Goal: Transaction & Acquisition: Obtain resource

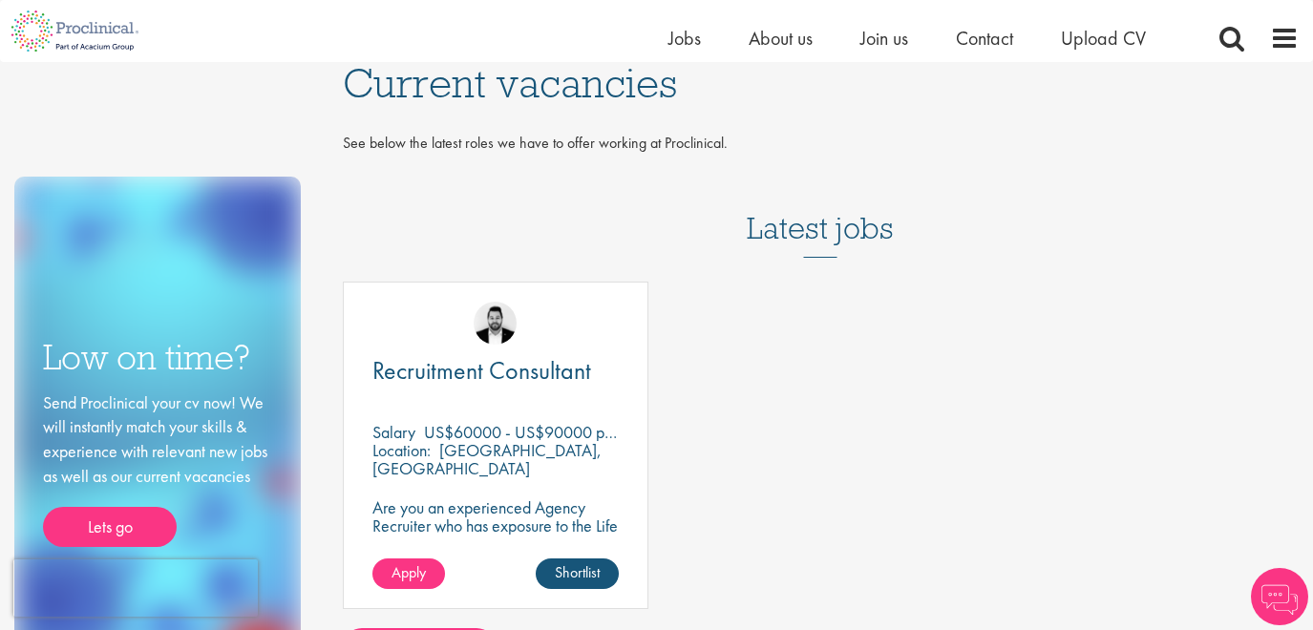
scroll to position [70, 0]
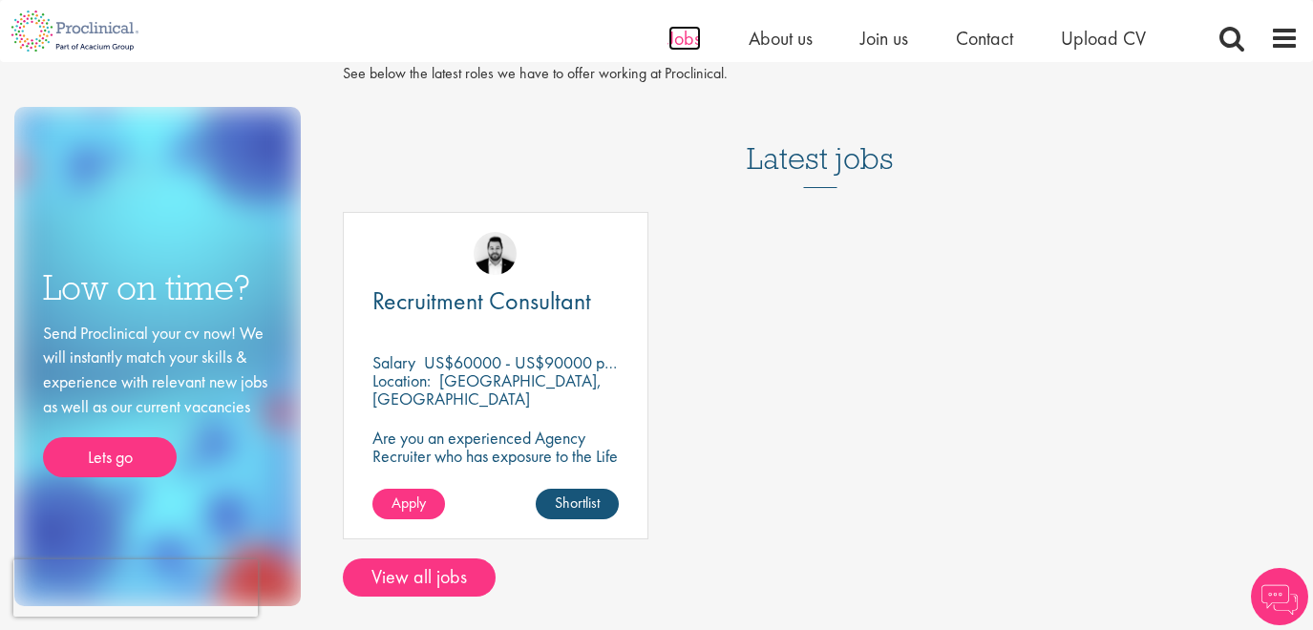
click at [676, 47] on span "Jobs" at bounding box center [685, 38] width 32 height 25
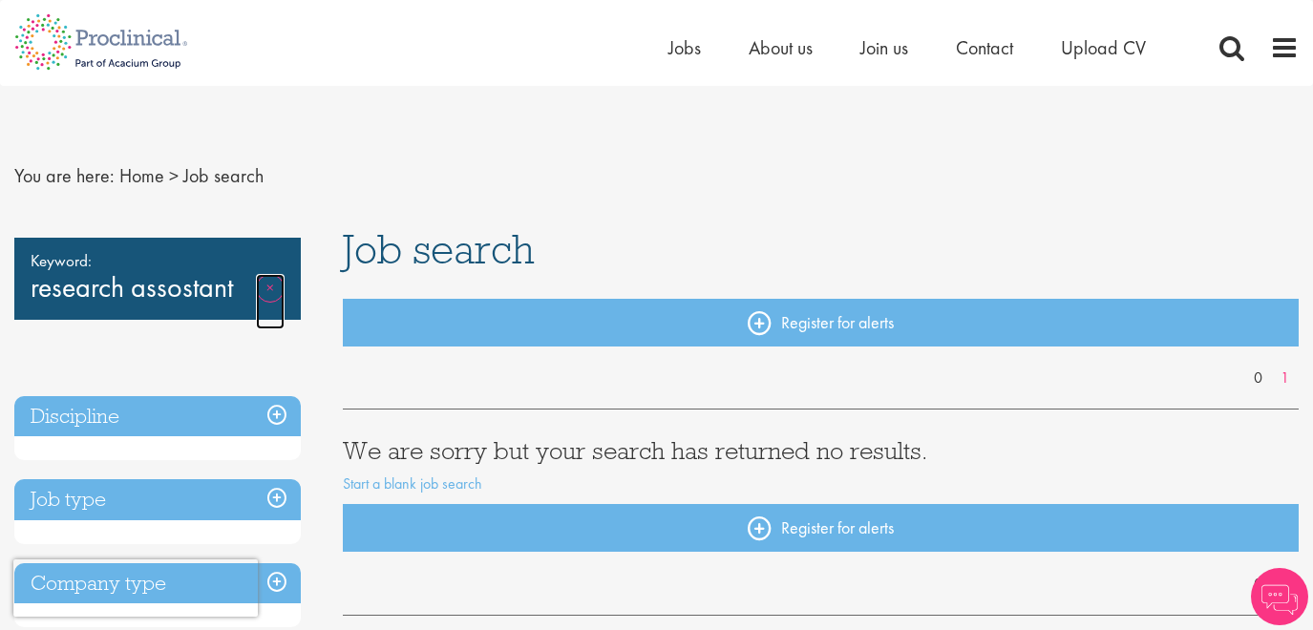
click at [264, 295] on link "Remove" at bounding box center [270, 301] width 29 height 55
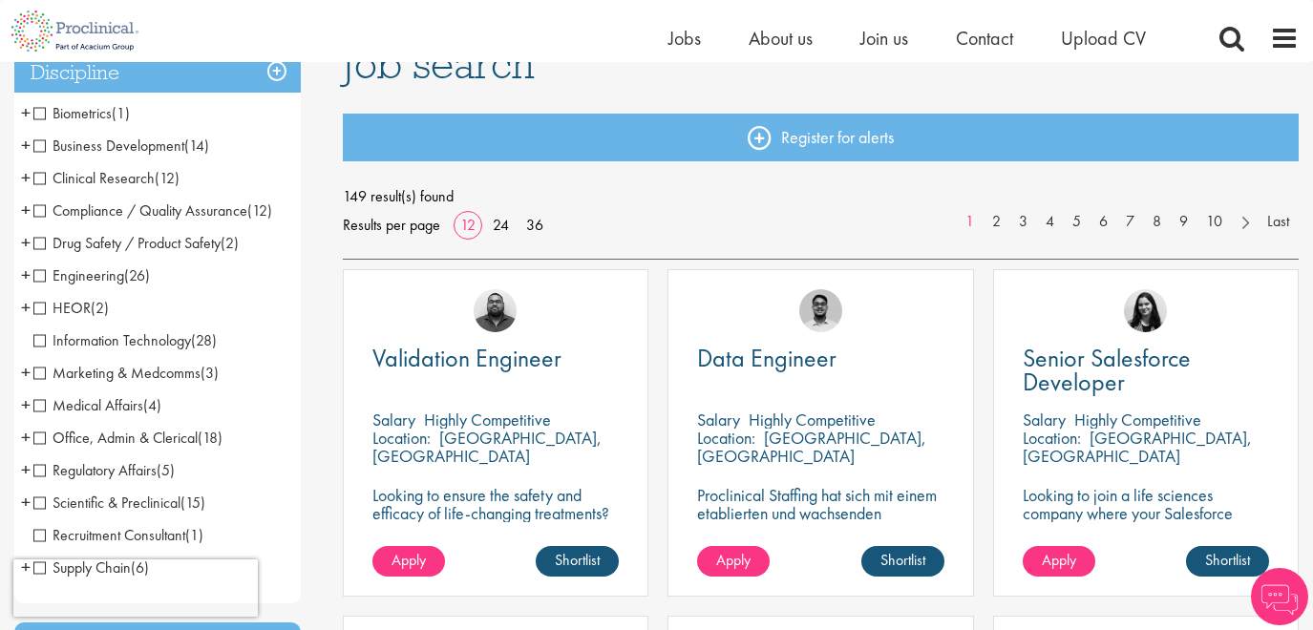
scroll to position [226, 0]
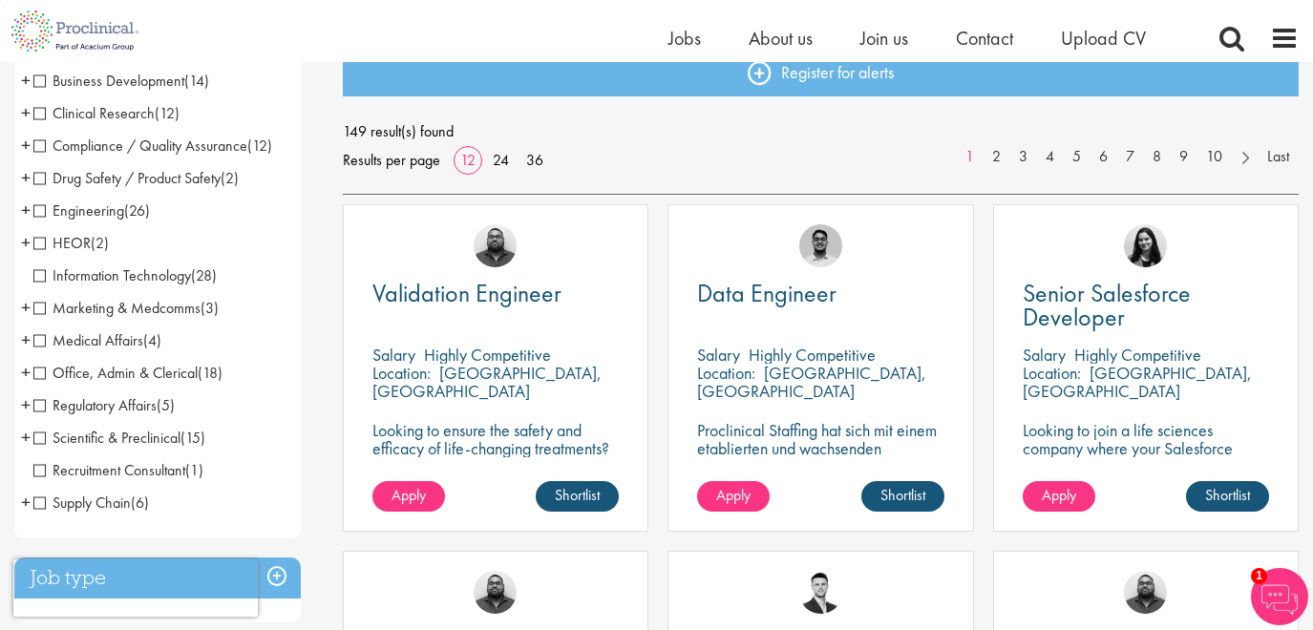
click at [40, 437] on span "Scientific & Preclinical" at bounding box center [106, 438] width 147 height 20
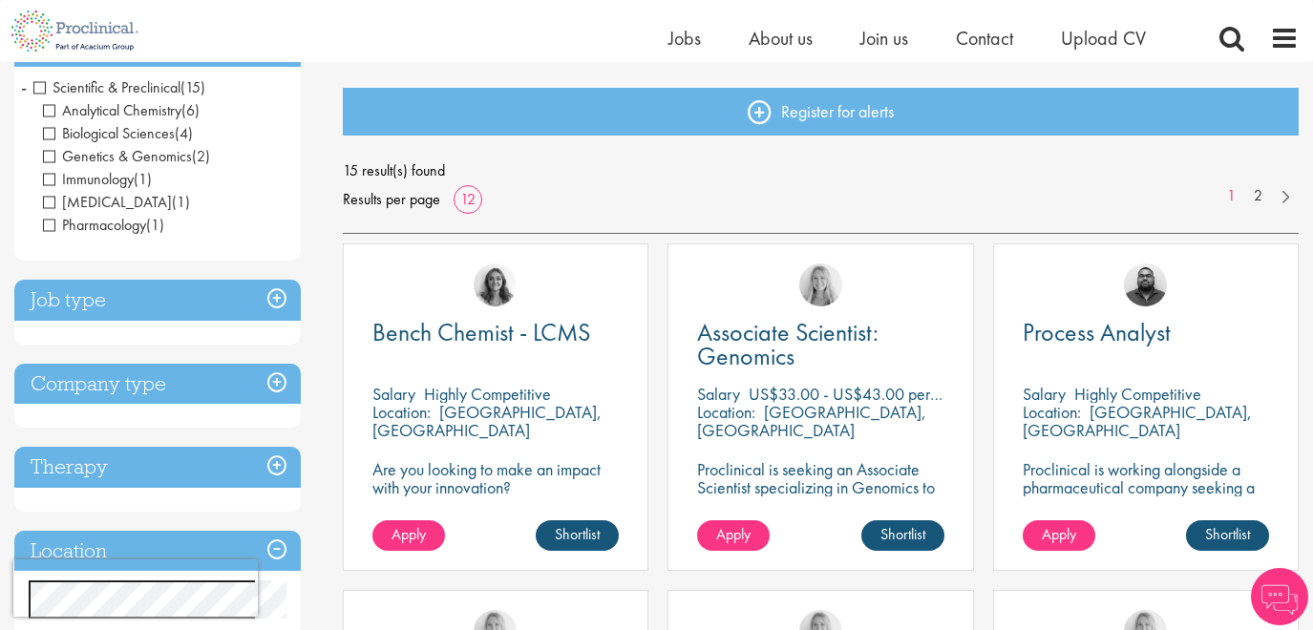
scroll to position [345, 0]
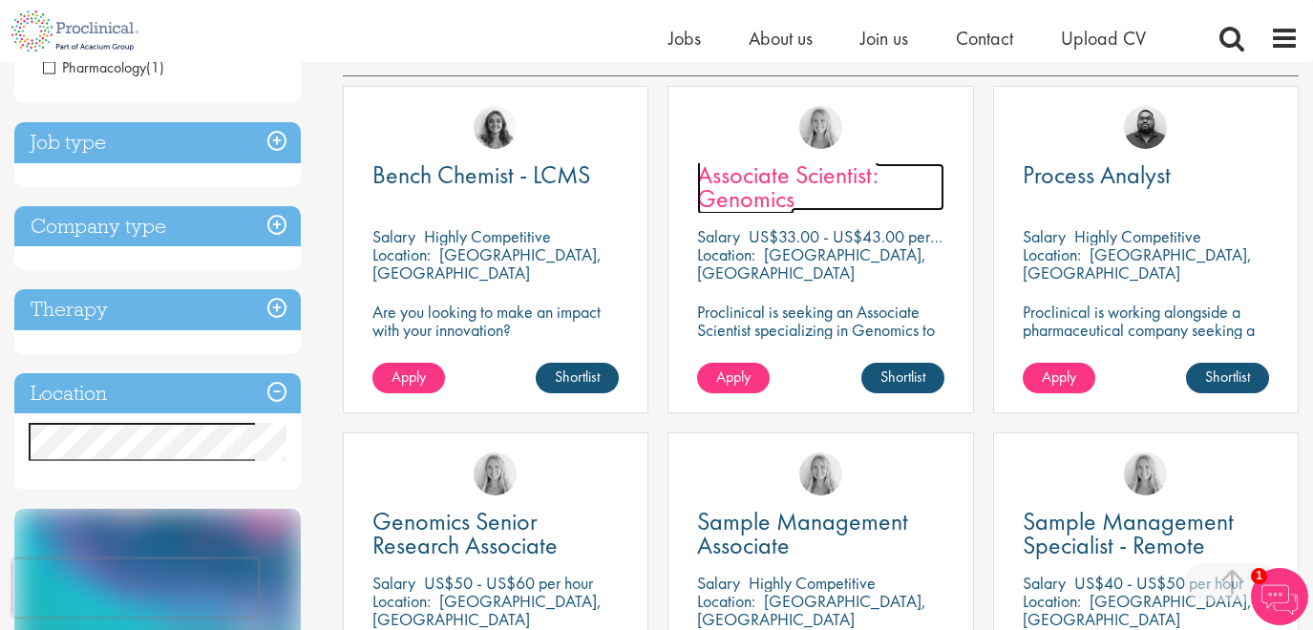
click at [844, 175] on span "Associate Scientist: Genomics" at bounding box center [787, 187] width 181 height 56
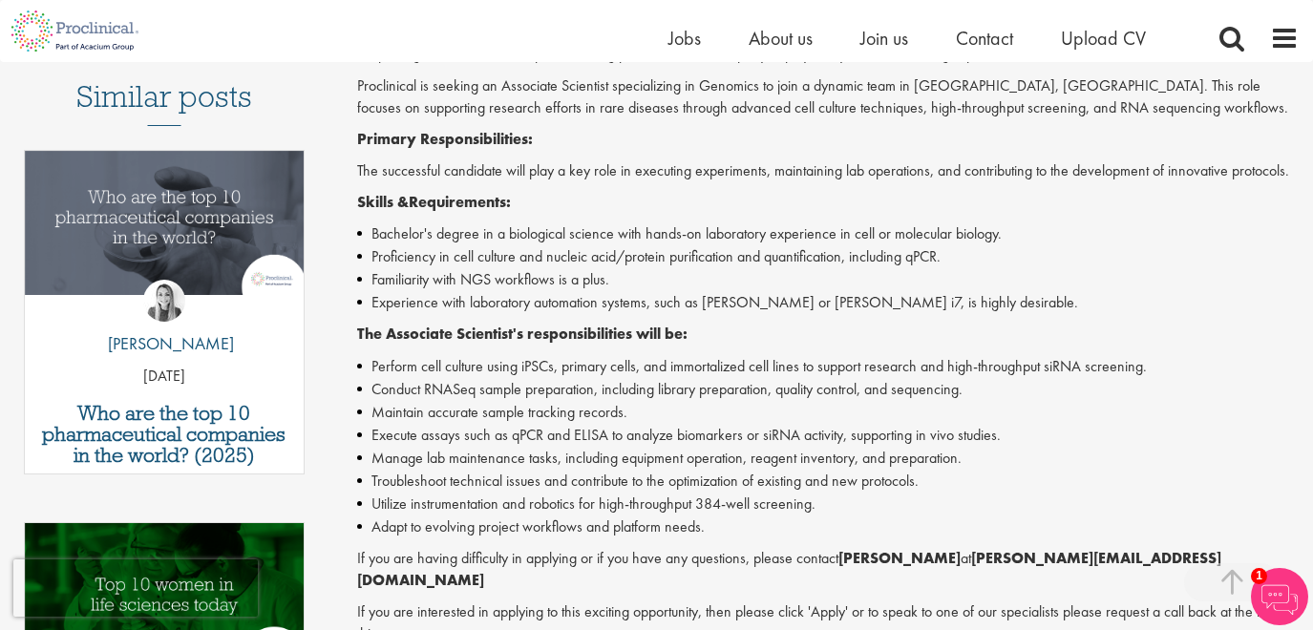
scroll to position [541, 0]
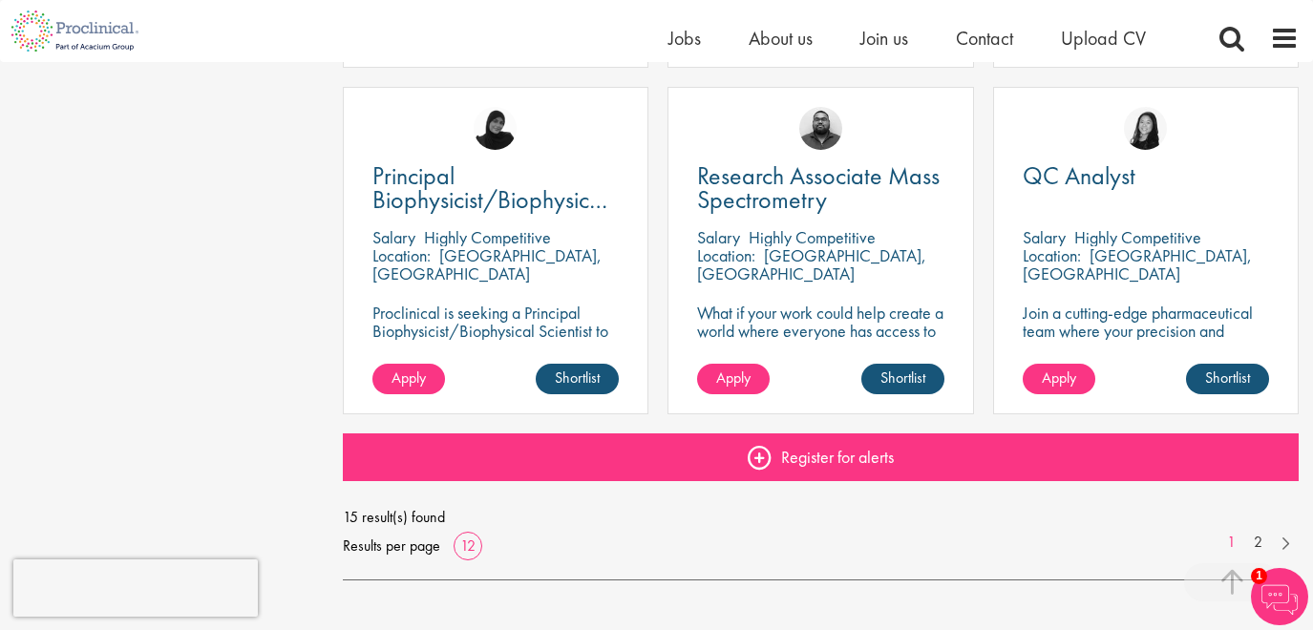
scroll to position [1385, 0]
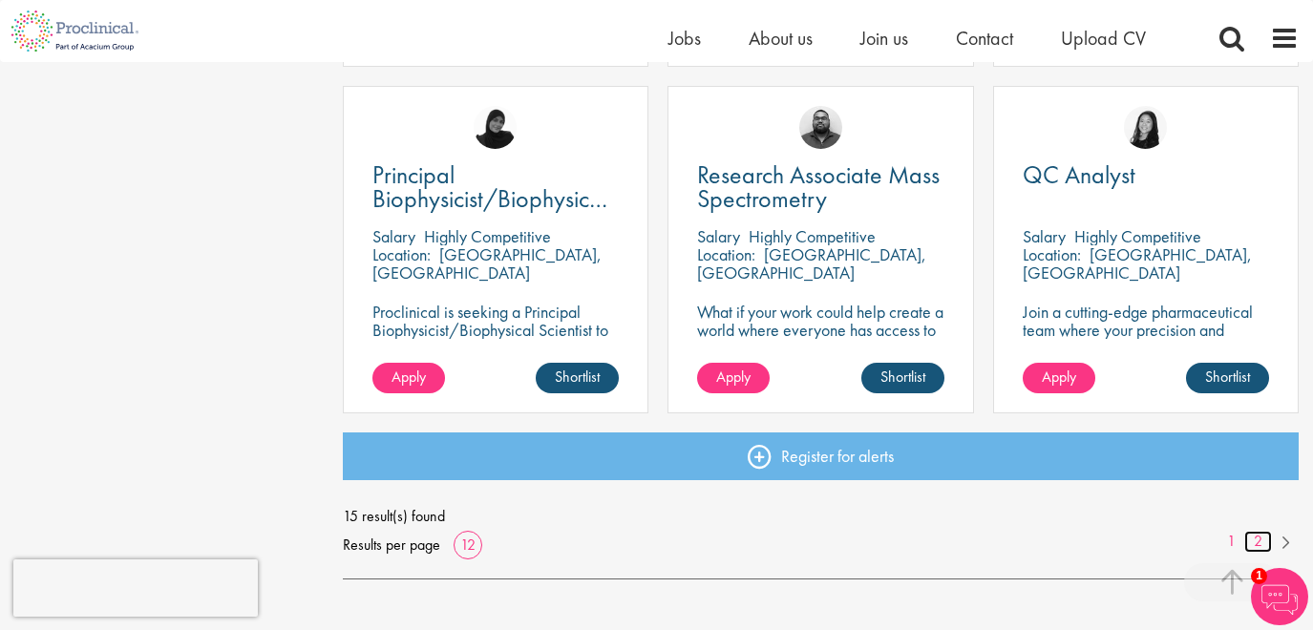
click at [1255, 544] on link "2" at bounding box center [1259, 542] width 28 height 22
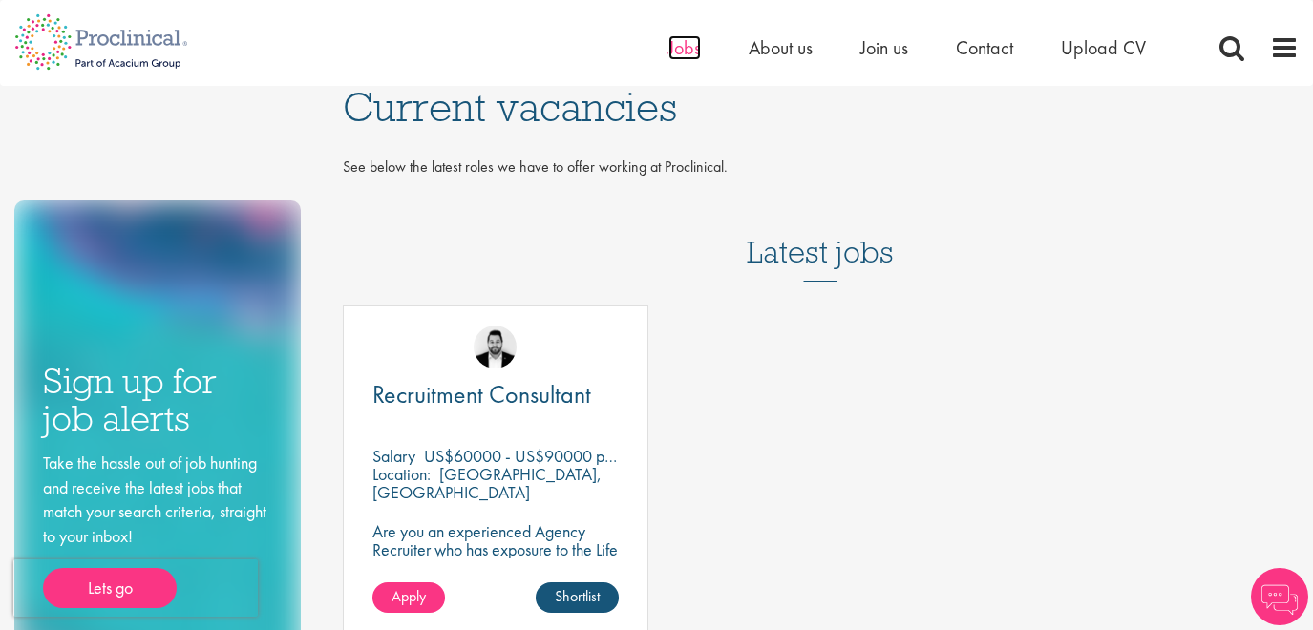
click at [689, 58] on span "Jobs" at bounding box center [685, 47] width 32 height 25
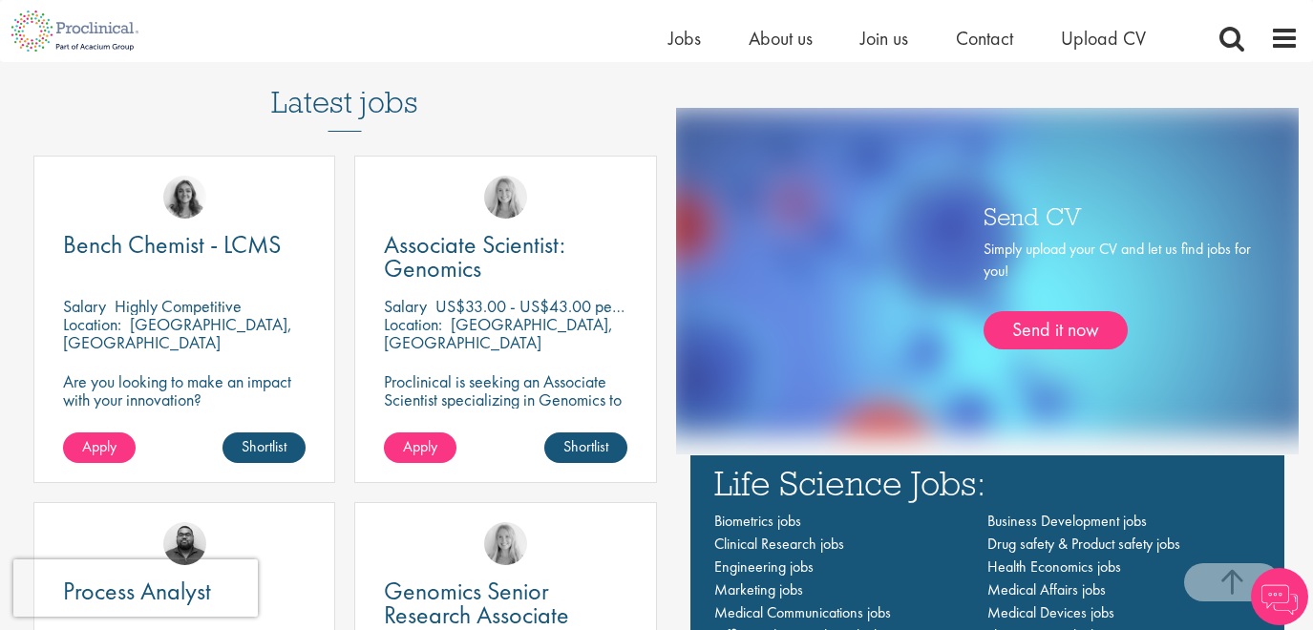
scroll to position [1068, 0]
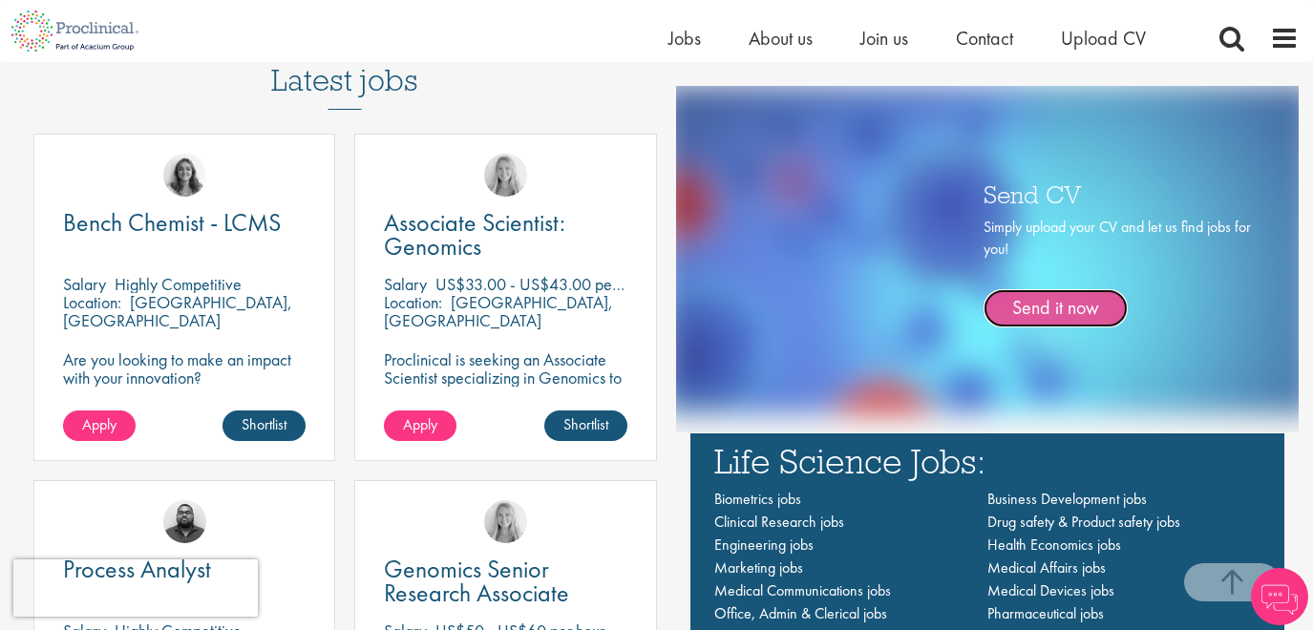
click at [1012, 311] on link "Send it now" at bounding box center [1056, 308] width 144 height 38
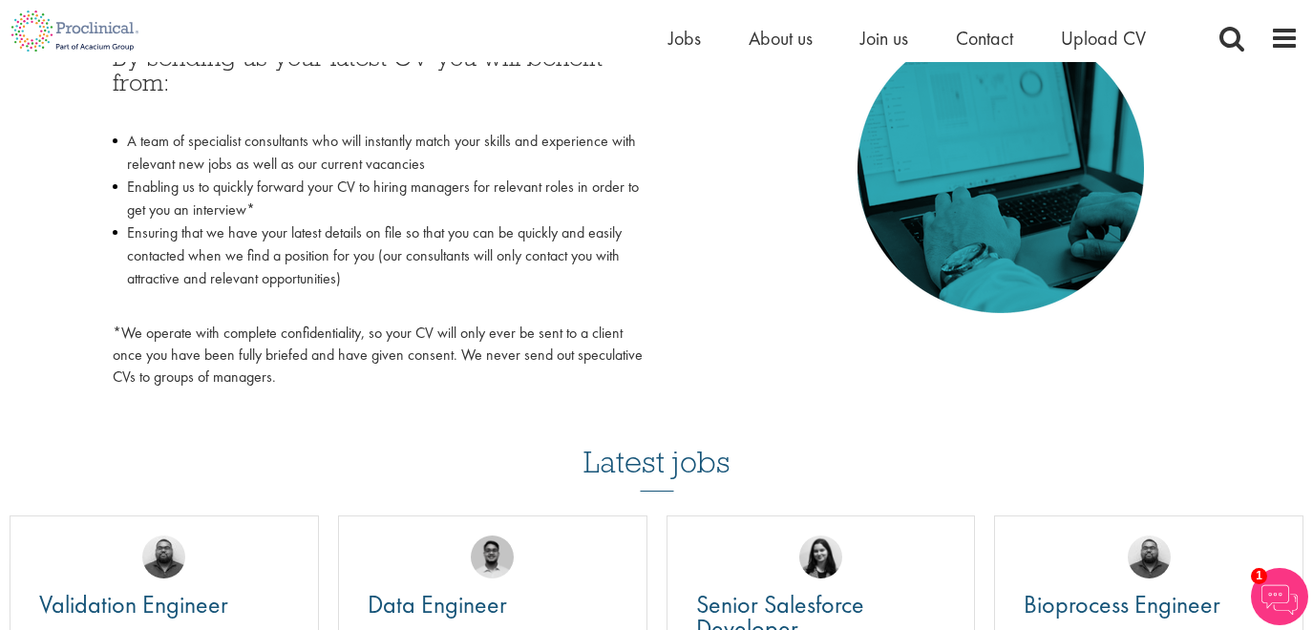
scroll to position [948, 0]
